Goal: Task Accomplishment & Management: Manage account settings

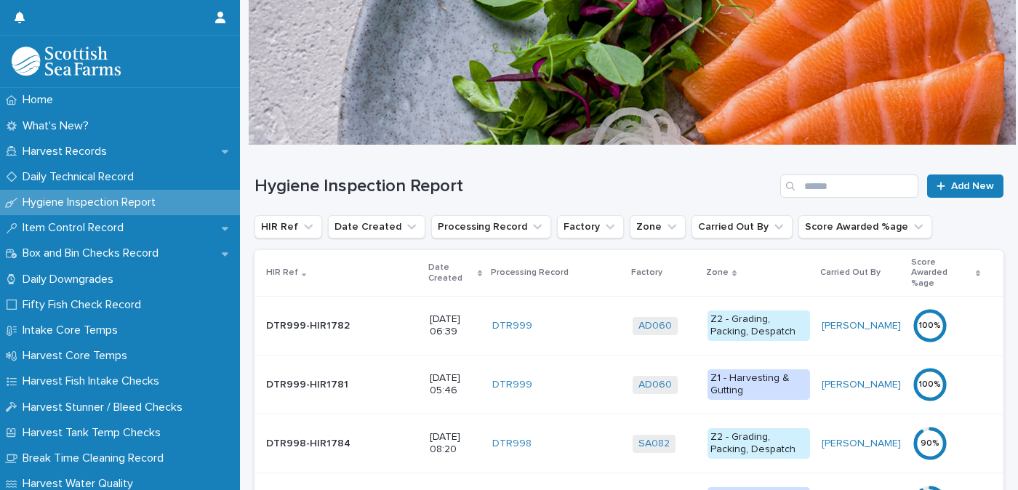
click at [428, 262] on p "Date Created" at bounding box center [450, 273] width 45 height 27
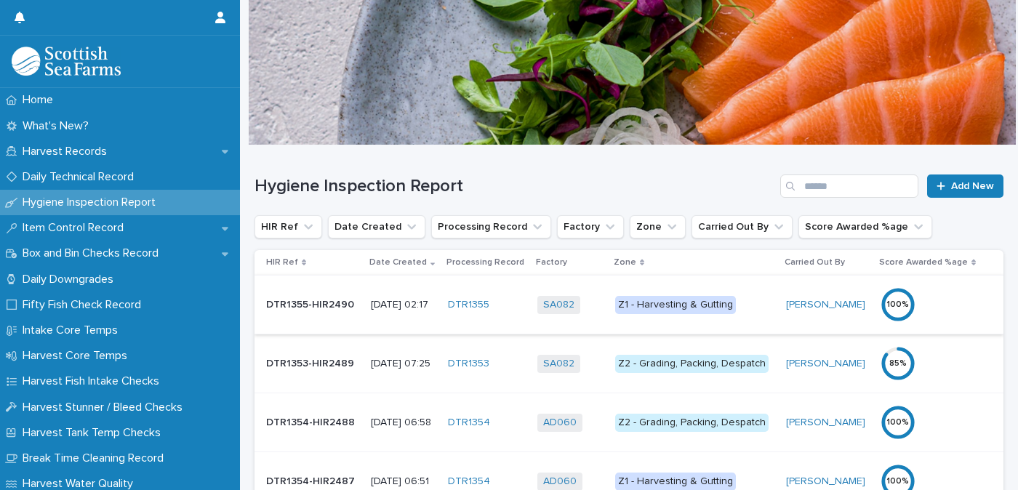
scroll to position [73, 0]
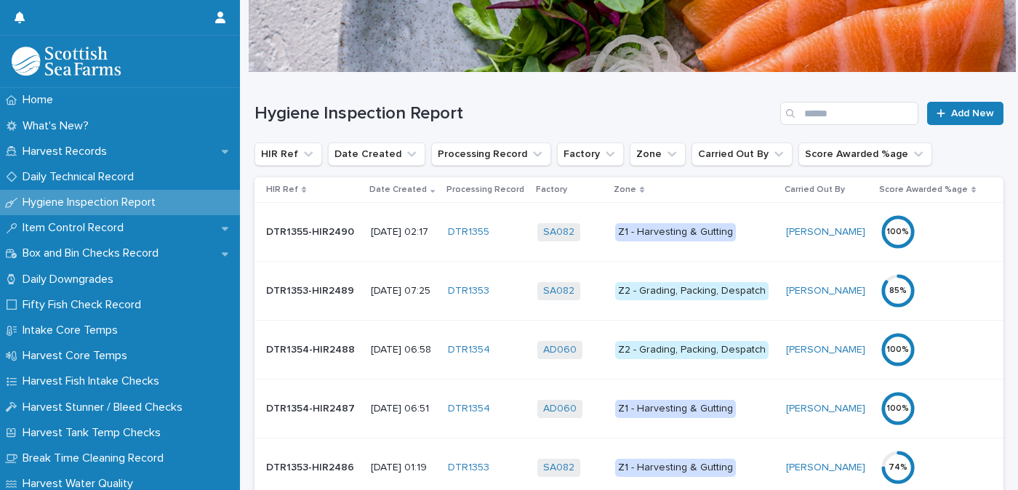
click at [670, 289] on div "Z2 - Grading, Packing, Despatch" at bounding box center [691, 291] width 153 height 18
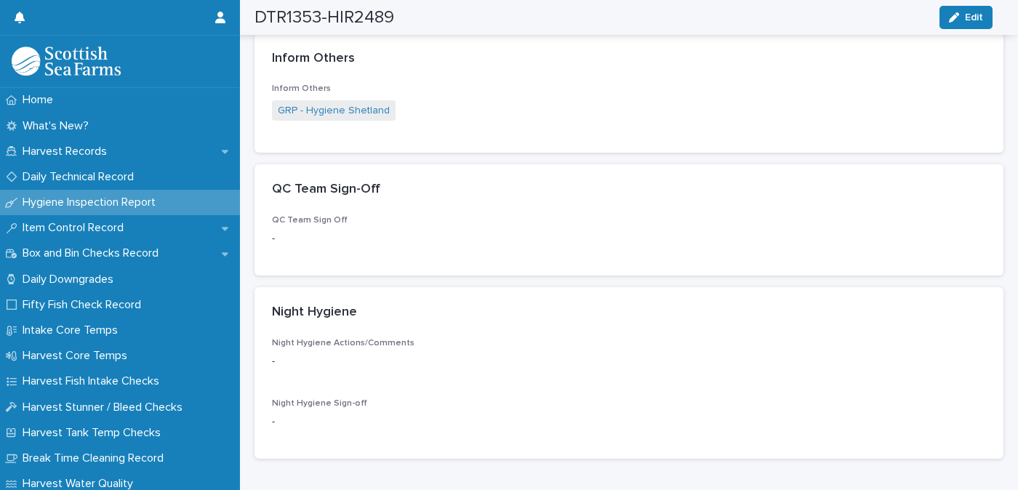
scroll to position [291, 0]
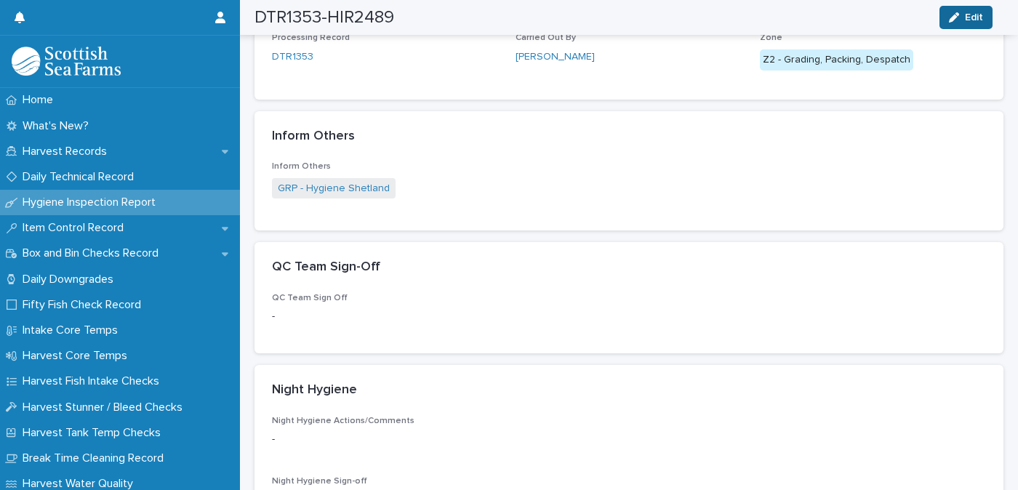
click at [955, 15] on icon "button" at bounding box center [954, 17] width 10 height 10
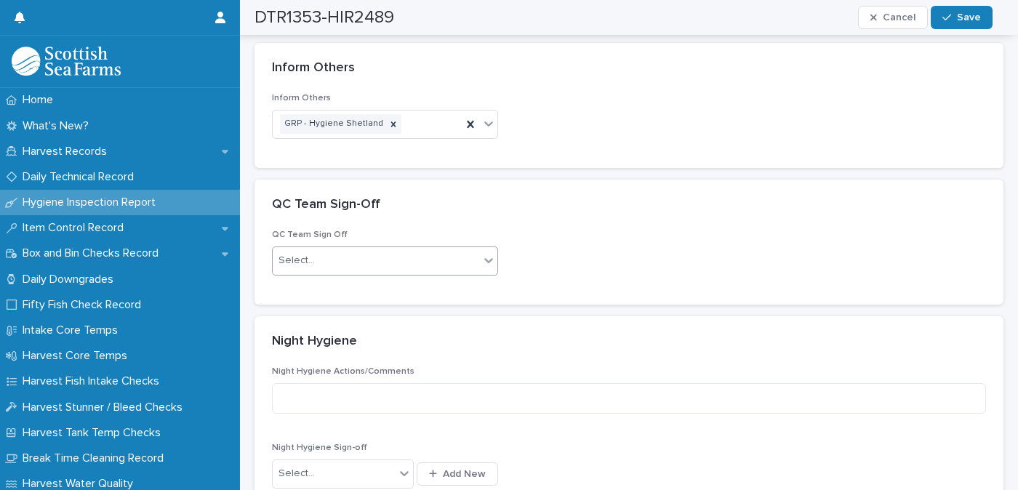
scroll to position [394, 0]
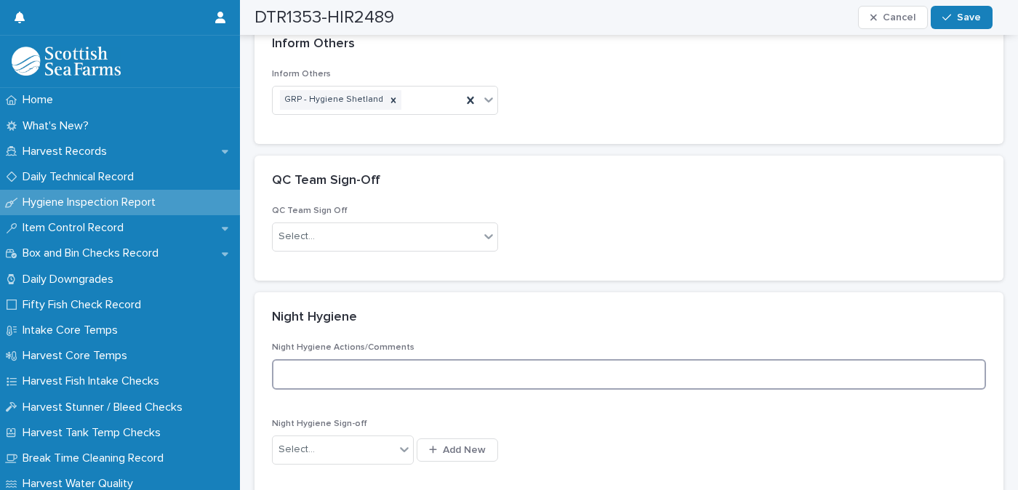
click at [333, 371] on textarea at bounding box center [629, 374] width 714 height 31
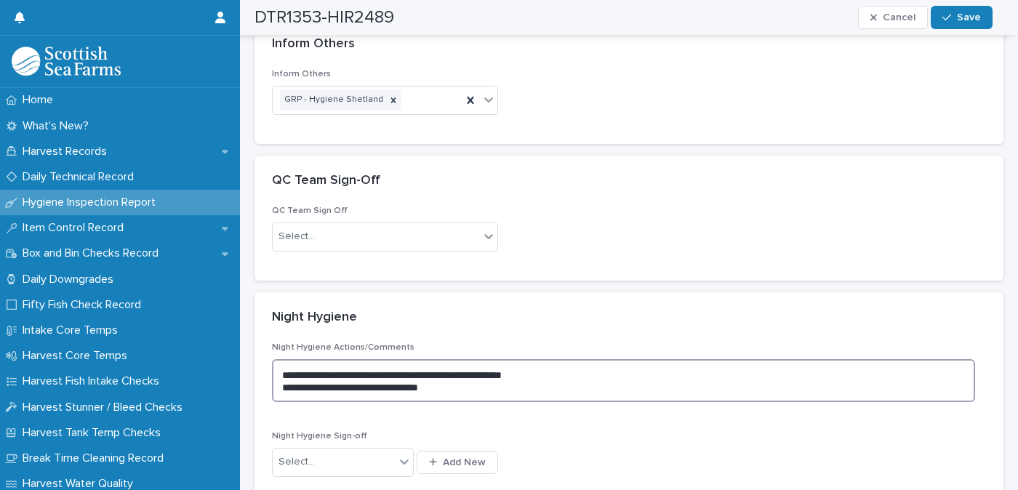
scroll to position [467, 0]
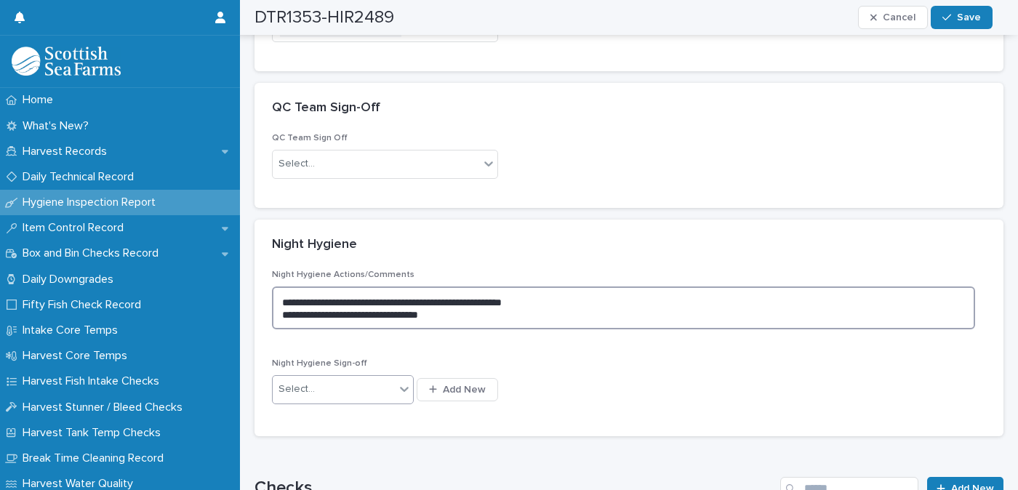
type textarea "**********"
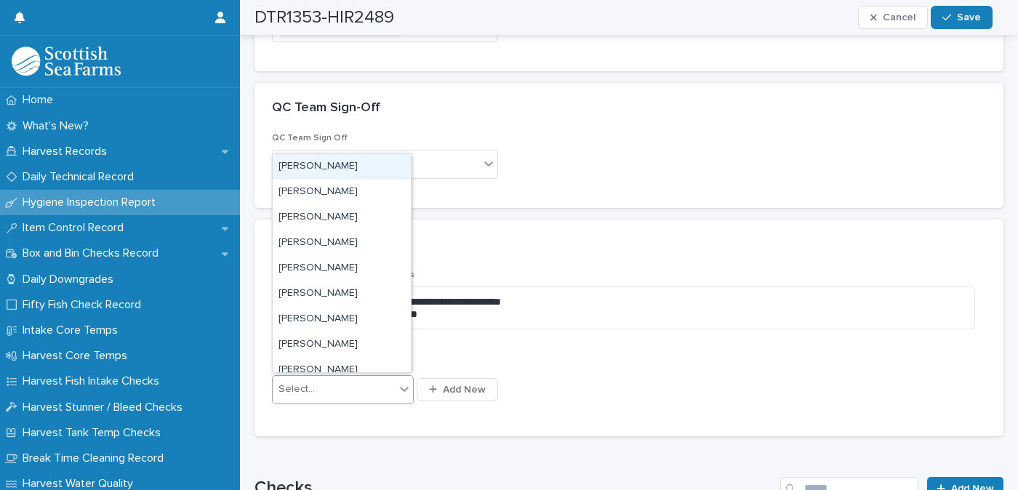
click at [324, 388] on div "Select..." at bounding box center [334, 389] width 122 height 24
type input "***"
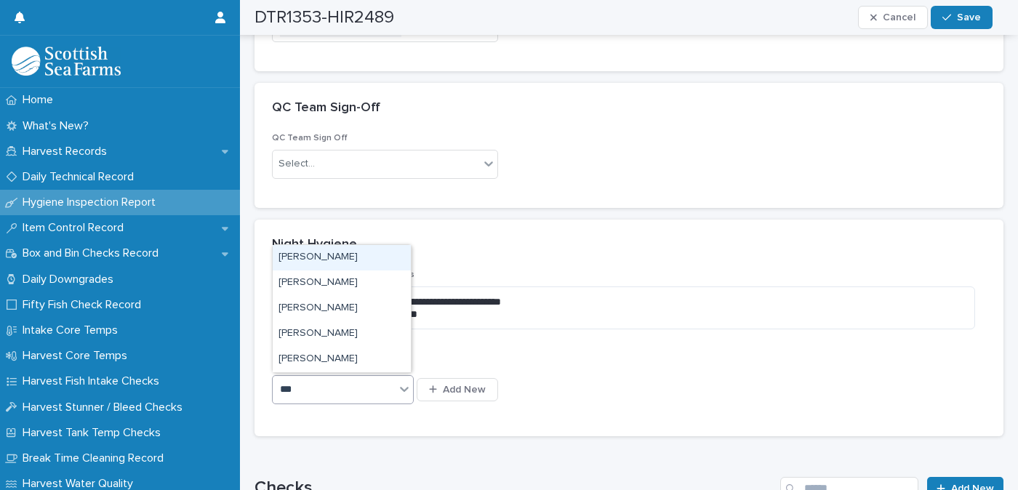
click at [319, 252] on div "[PERSON_NAME]" at bounding box center [342, 257] width 138 height 25
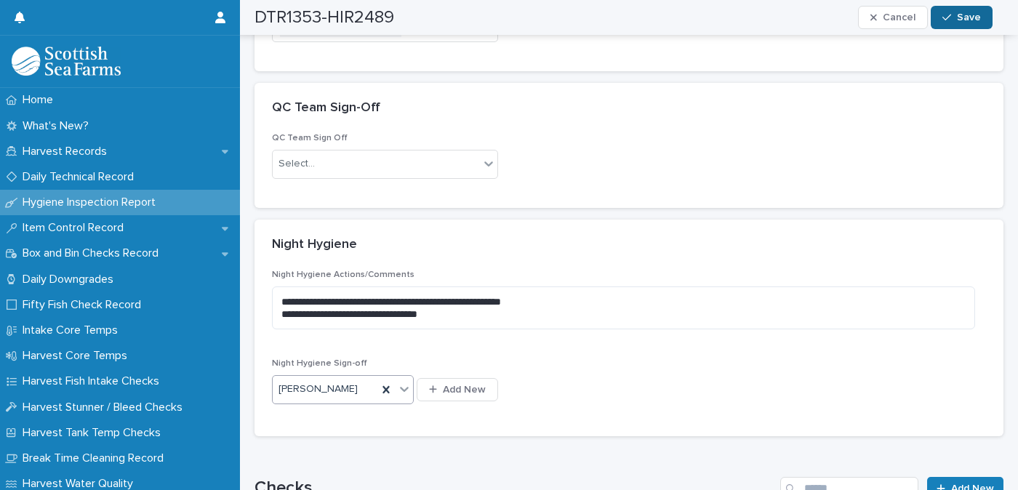
click at [960, 16] on span "Save" at bounding box center [969, 17] width 24 height 10
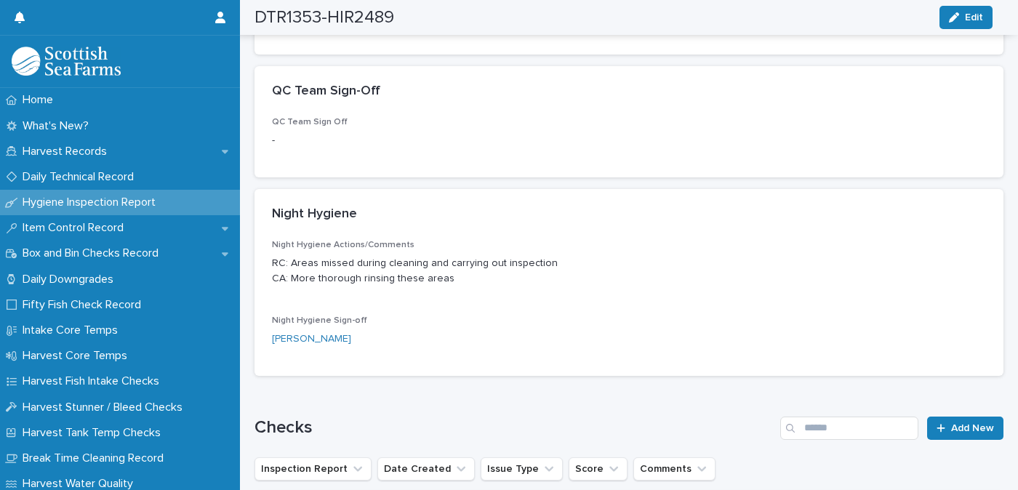
scroll to position [438, 0]
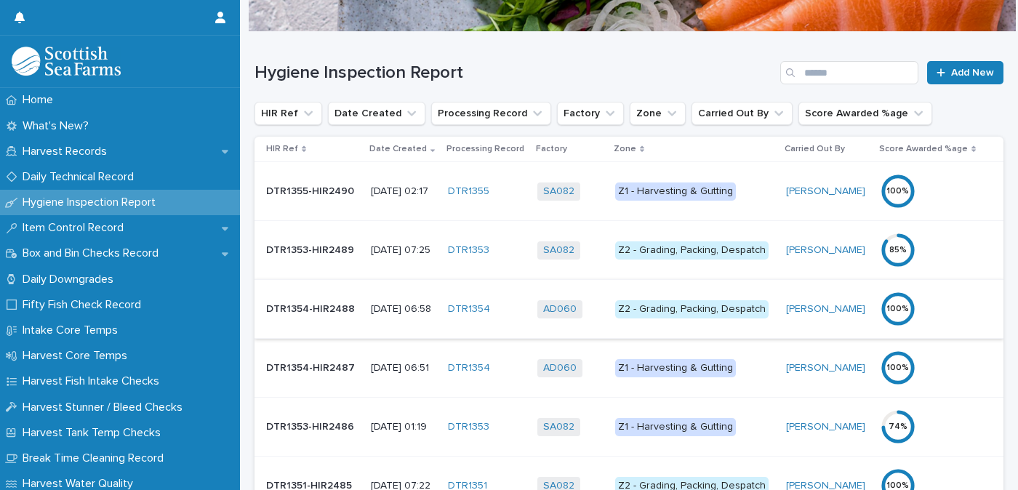
scroll to position [145, 0]
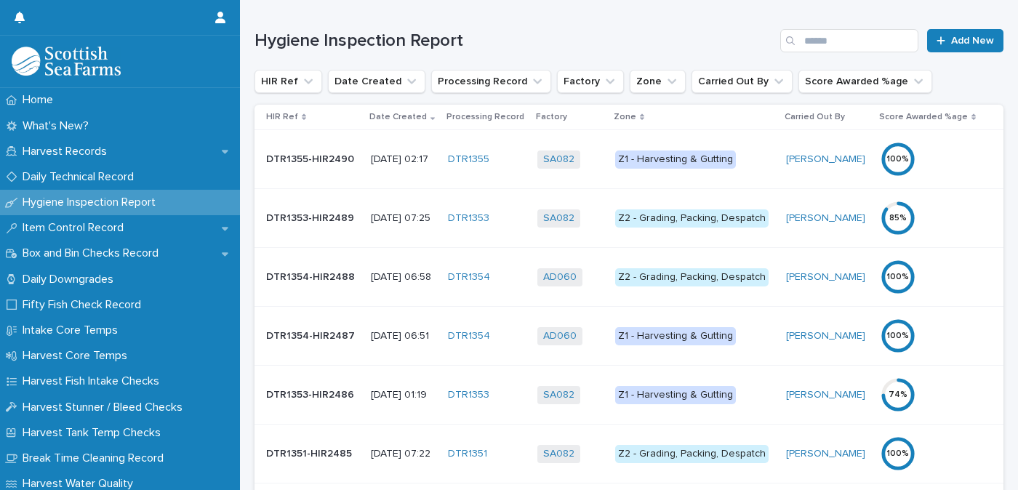
click at [664, 393] on div "Z1 - Harvesting & Gutting" at bounding box center [675, 395] width 121 height 18
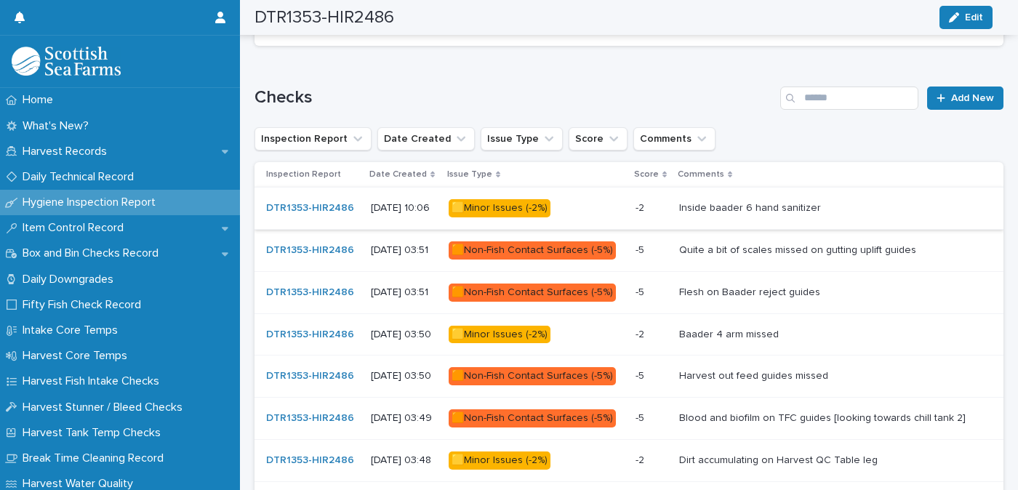
scroll to position [800, 0]
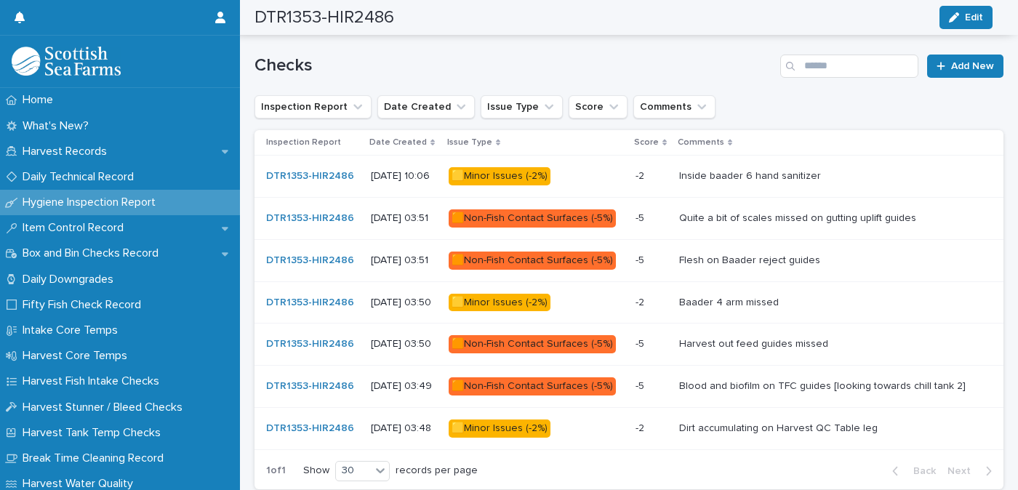
click at [532, 422] on div "🟨Minor Issues (-2%)" at bounding box center [500, 428] width 102 height 18
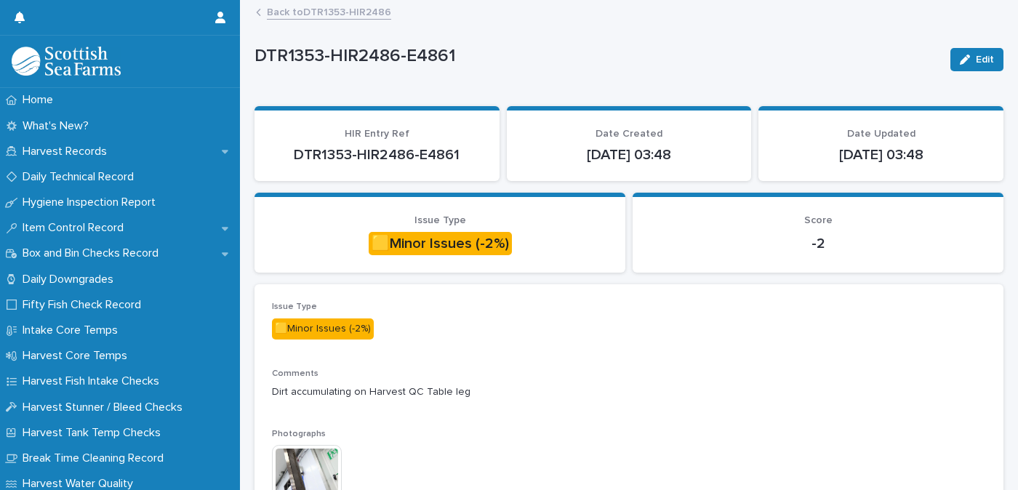
scroll to position [145, 0]
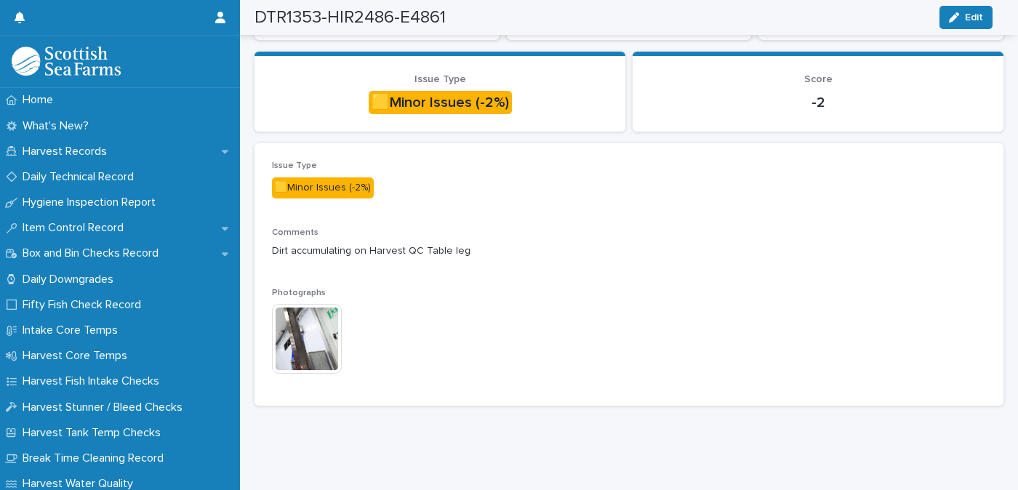
click at [312, 327] on img at bounding box center [307, 339] width 70 height 70
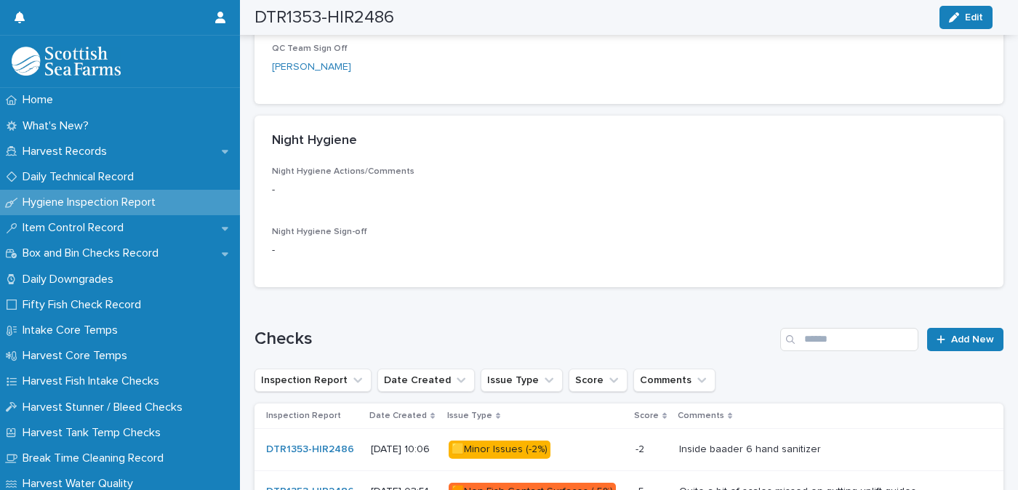
scroll to position [561, 0]
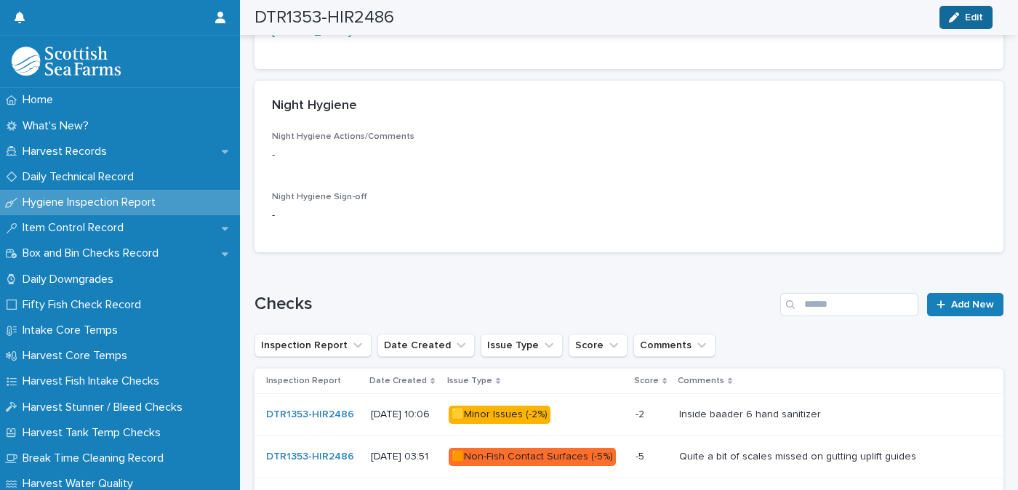
click at [968, 22] on span "Edit" at bounding box center [974, 17] width 18 height 10
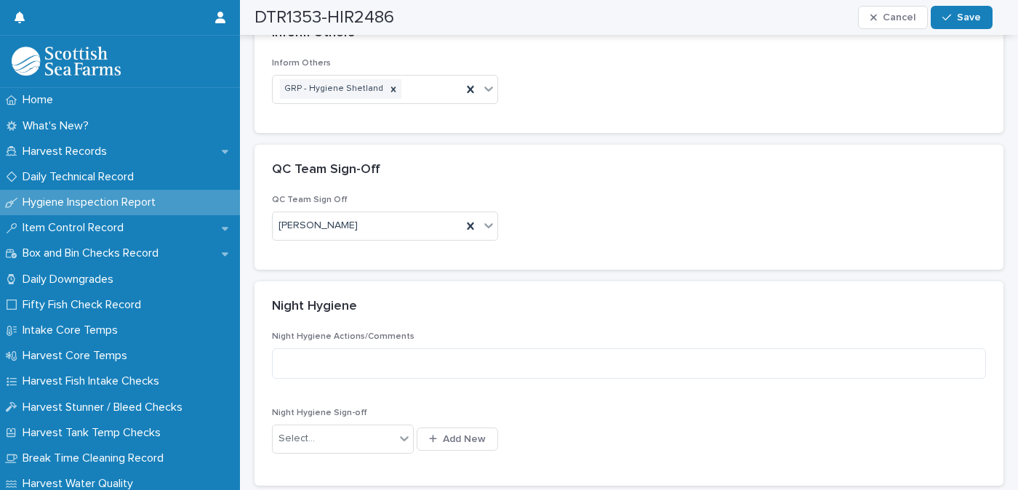
scroll to position [517, 0]
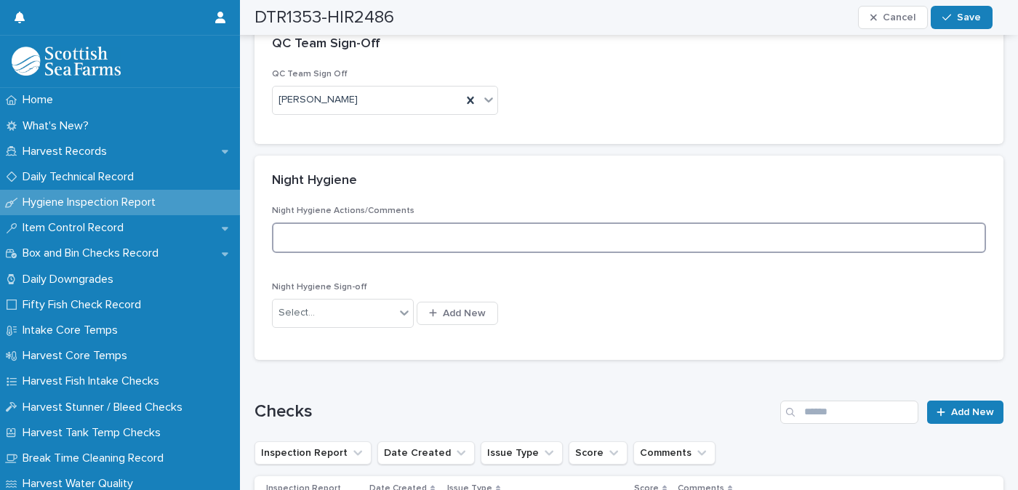
click at [338, 230] on textarea at bounding box center [629, 237] width 714 height 31
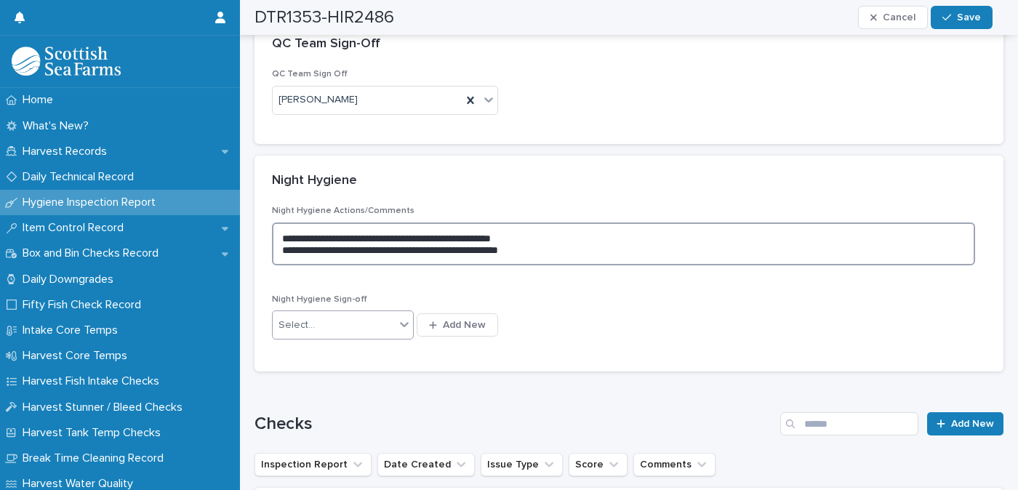
type textarea "**********"
click at [351, 324] on div "Select..." at bounding box center [334, 325] width 122 height 24
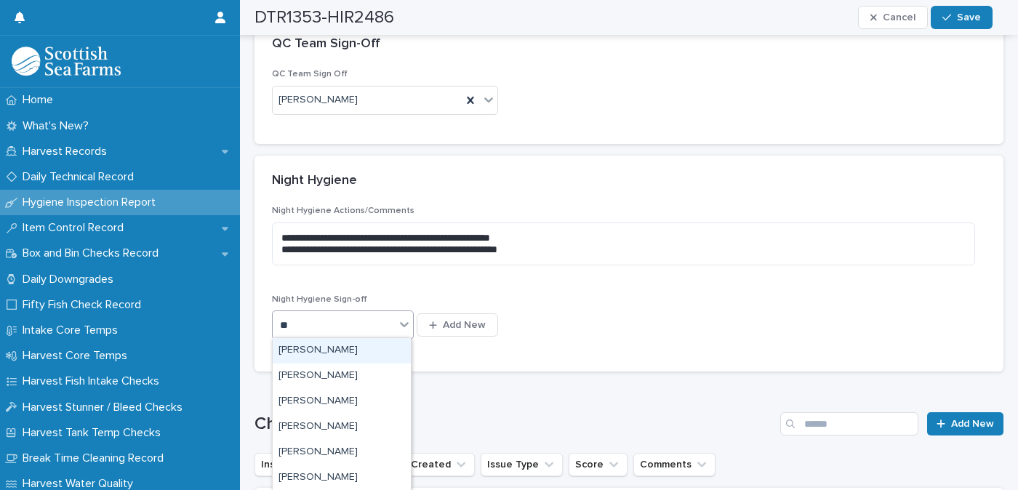
type input "***"
click at [331, 345] on div "[PERSON_NAME]" at bounding box center [342, 350] width 138 height 25
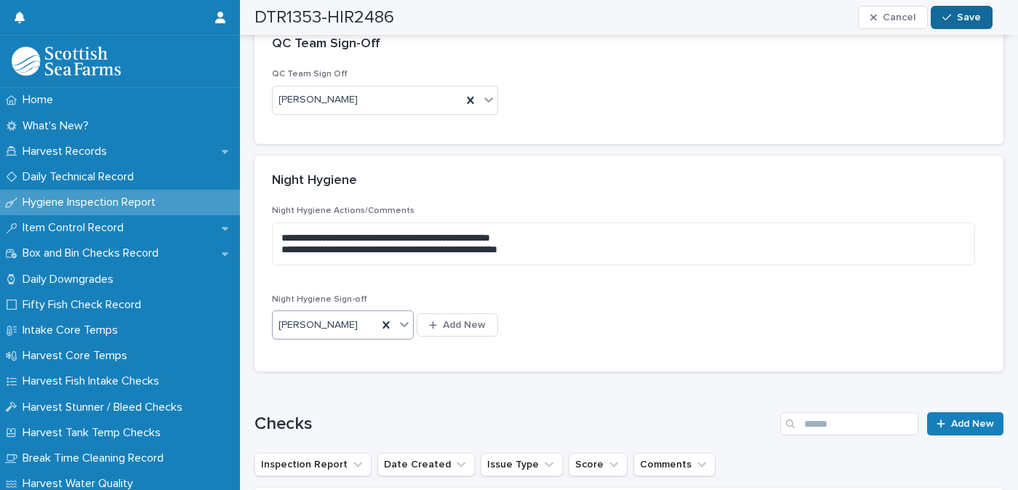
click at [976, 12] on span "Save" at bounding box center [969, 17] width 24 height 10
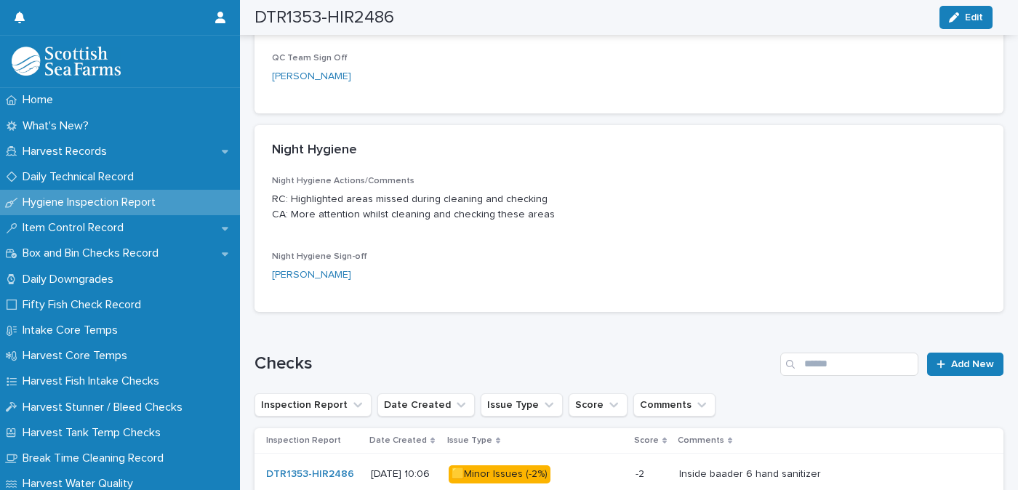
scroll to position [488, 0]
